Goal: Task Accomplishment & Management: Manage account settings

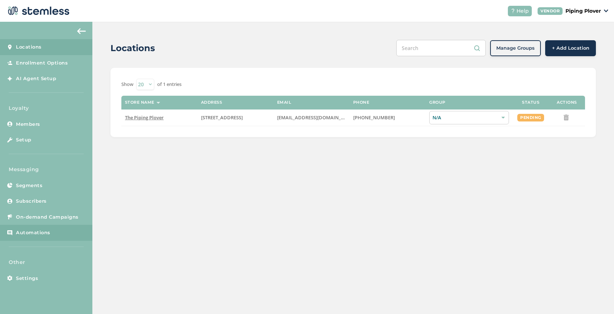
click at [47, 227] on link "Automations" at bounding box center [46, 232] width 92 height 16
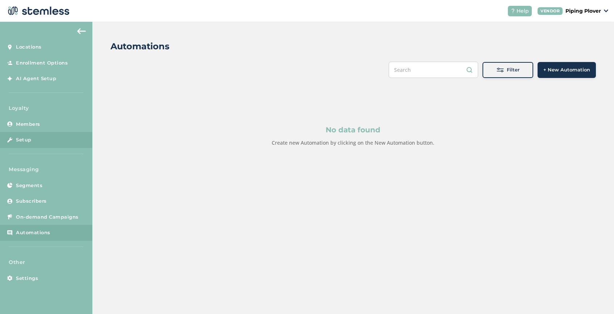
click at [50, 140] on link "Setup" at bounding box center [46, 140] width 92 height 16
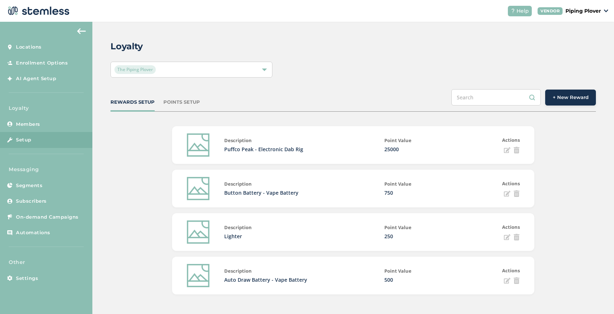
click at [177, 101] on div "POINTS SETUP" at bounding box center [181, 101] width 37 height 7
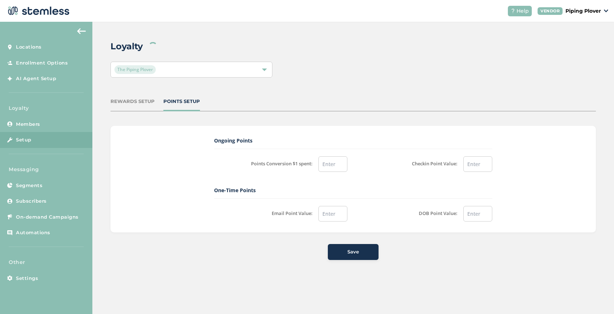
type input "35.00"
type input "10.00"
type input "0.00"
click at [23, 278] on span "Settings" at bounding box center [27, 277] width 22 height 7
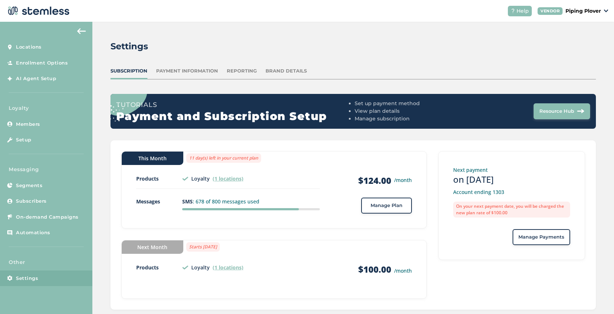
click at [272, 70] on div "Brand Details" at bounding box center [285, 70] width 41 height 7
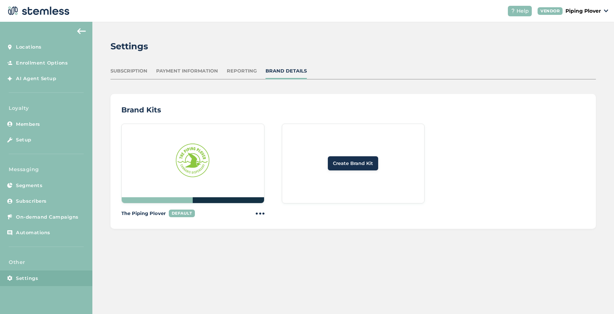
click at [131, 68] on div "Subscription" at bounding box center [128, 70] width 37 height 7
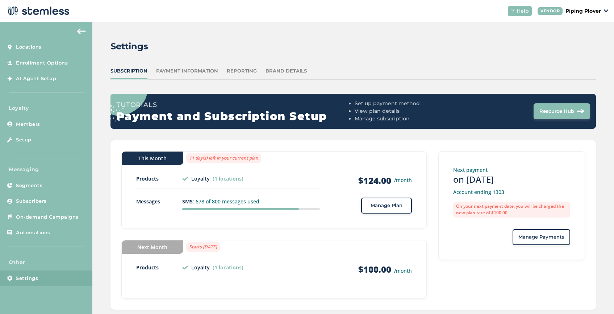
click at [521, 10] on span "Help" at bounding box center [522, 11] width 12 height 8
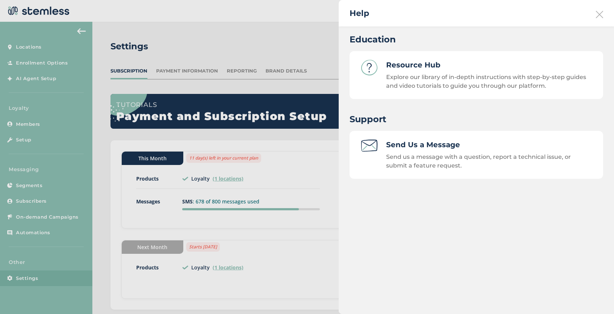
click at [466, 159] on label "Send us a message with a question, report a technical issue, or submit a featur…" at bounding box center [478, 161] width 185 height 16
click at [307, 41] on div at bounding box center [307, 157] width 614 height 314
click at [602, 9] on div "Help" at bounding box center [475, 13] width 275 height 26
click at [598, 13] on icon at bounding box center [599, 14] width 7 height 7
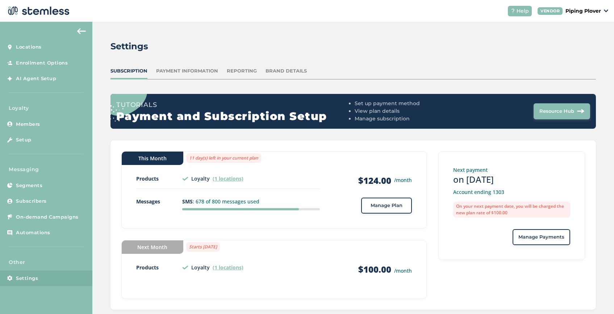
click at [576, 9] on p "Piping Plover" at bounding box center [582, 11] width 35 height 8
click at [576, 37] on link "Profile" at bounding box center [581, 38] width 35 height 7
